Goal: Task Accomplishment & Management: Complete application form

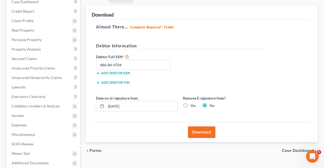
drag, startPoint x: 131, startPoint y: 65, endPoint x: 85, endPoint y: 66, distance: 46.1
click at [85, 66] on div "Forms Download Forms Forms to Download Select which forms you would like to dow…" at bounding box center [202, 98] width 238 height 210
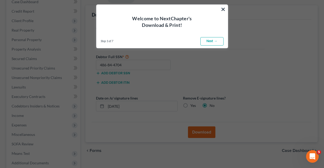
click at [211, 42] on link "Next →" at bounding box center [211, 41] width 23 height 8
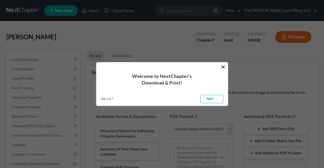
scroll to position [58, 0]
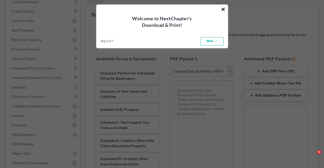
click at [224, 8] on button "×" at bounding box center [223, 9] width 5 height 8
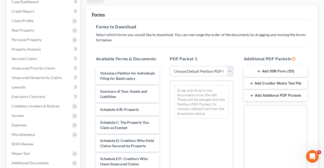
select select "0"
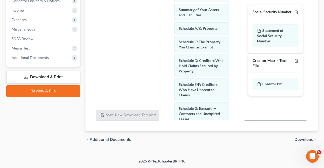
scroll to position [163, 0]
click at [298, 140] on span "Download" at bounding box center [303, 140] width 19 height 4
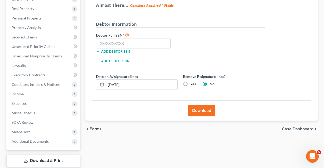
scroll to position [78, 0]
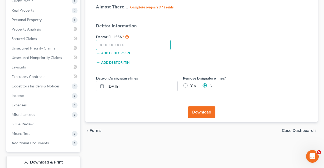
click at [130, 41] on input "text" at bounding box center [133, 45] width 75 height 11
paste input "486-84-4704"
type input "486-84-4704"
click at [204, 114] on button "Download" at bounding box center [201, 113] width 27 height 12
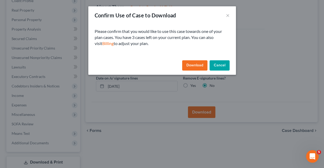
click at [200, 62] on button "Download" at bounding box center [194, 65] width 25 height 11
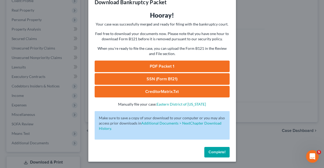
scroll to position [13, 0]
click at [166, 68] on link "PDF Packet 1" at bounding box center [162, 67] width 135 height 12
click at [147, 78] on link "SSN (Form B121)" at bounding box center [162, 79] width 135 height 12
click at [150, 91] on link "CreditorMatrix.txt" at bounding box center [162, 92] width 135 height 12
click at [214, 153] on span "Complete!" at bounding box center [217, 152] width 17 height 4
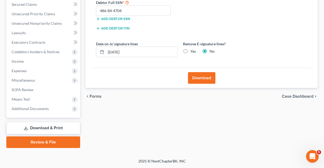
scroll to position [112, 0]
click at [69, 143] on link "Review & File" at bounding box center [43, 143] width 74 height 12
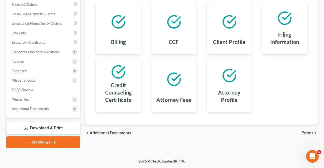
scroll to position [112, 0]
click at [310, 132] on span "Forms" at bounding box center [308, 133] width 12 height 4
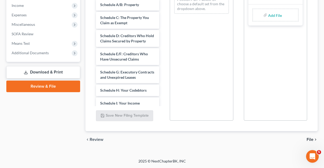
scroll to position [168, 0]
click at [308, 139] on span "File" at bounding box center [310, 140] width 7 height 4
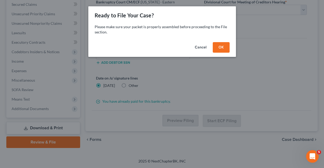
scroll to position [112, 0]
click at [220, 45] on button "OK" at bounding box center [221, 47] width 17 height 11
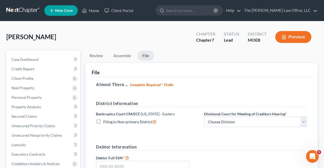
scroll to position [0, 0]
click at [97, 10] on link "Home" at bounding box center [90, 10] width 22 height 9
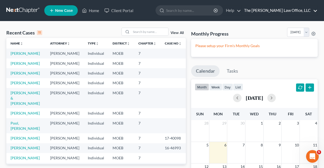
click at [285, 11] on link "The [PERSON_NAME] Law Office, LLC" at bounding box center [279, 10] width 76 height 9
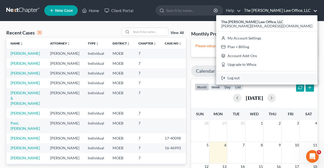
click at [273, 80] on link "Log out" at bounding box center [266, 78] width 101 height 9
